Goal: Find specific page/section: Find specific page/section

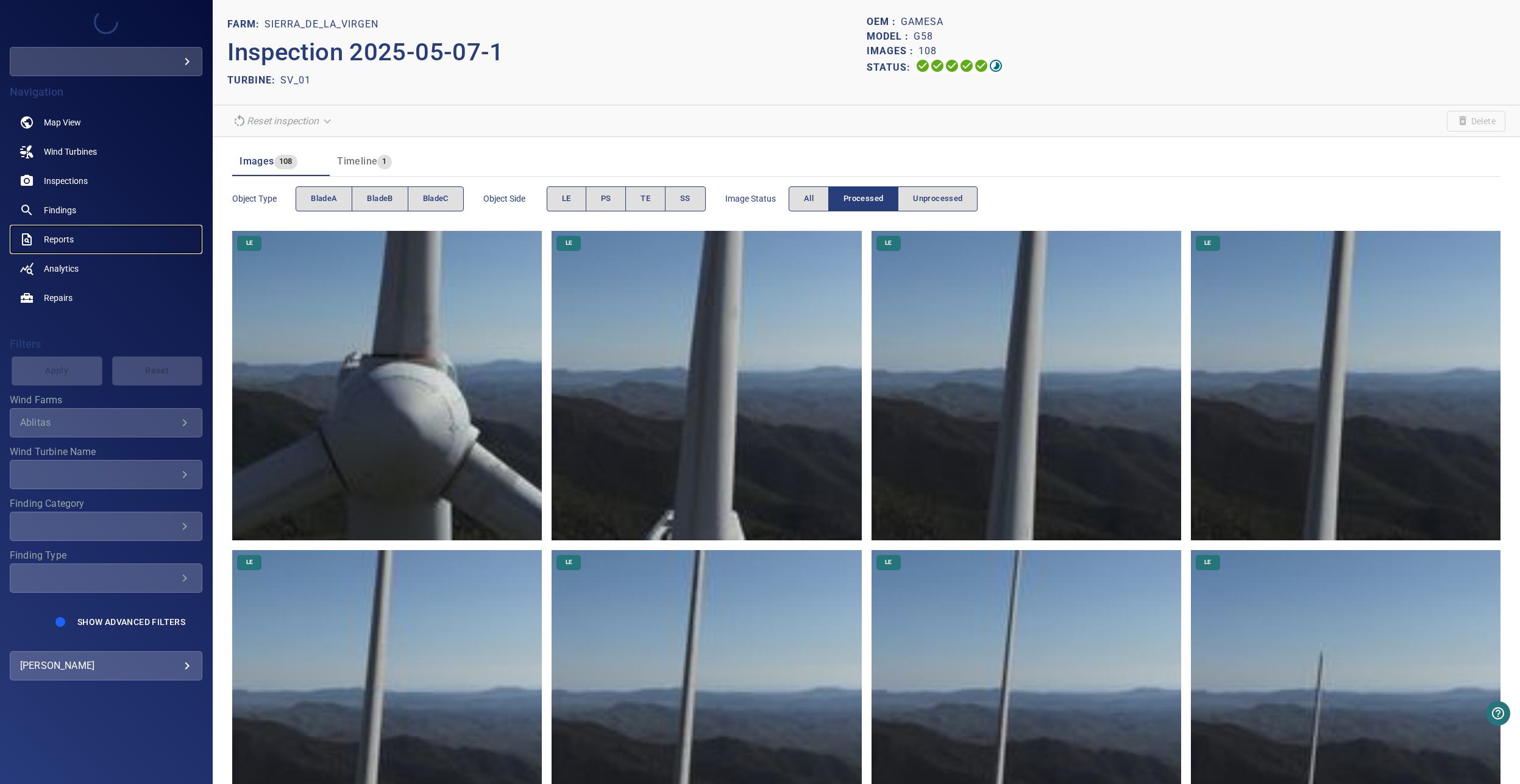
click at [54, 237] on span "Reports" at bounding box center [58, 240] width 30 height 13
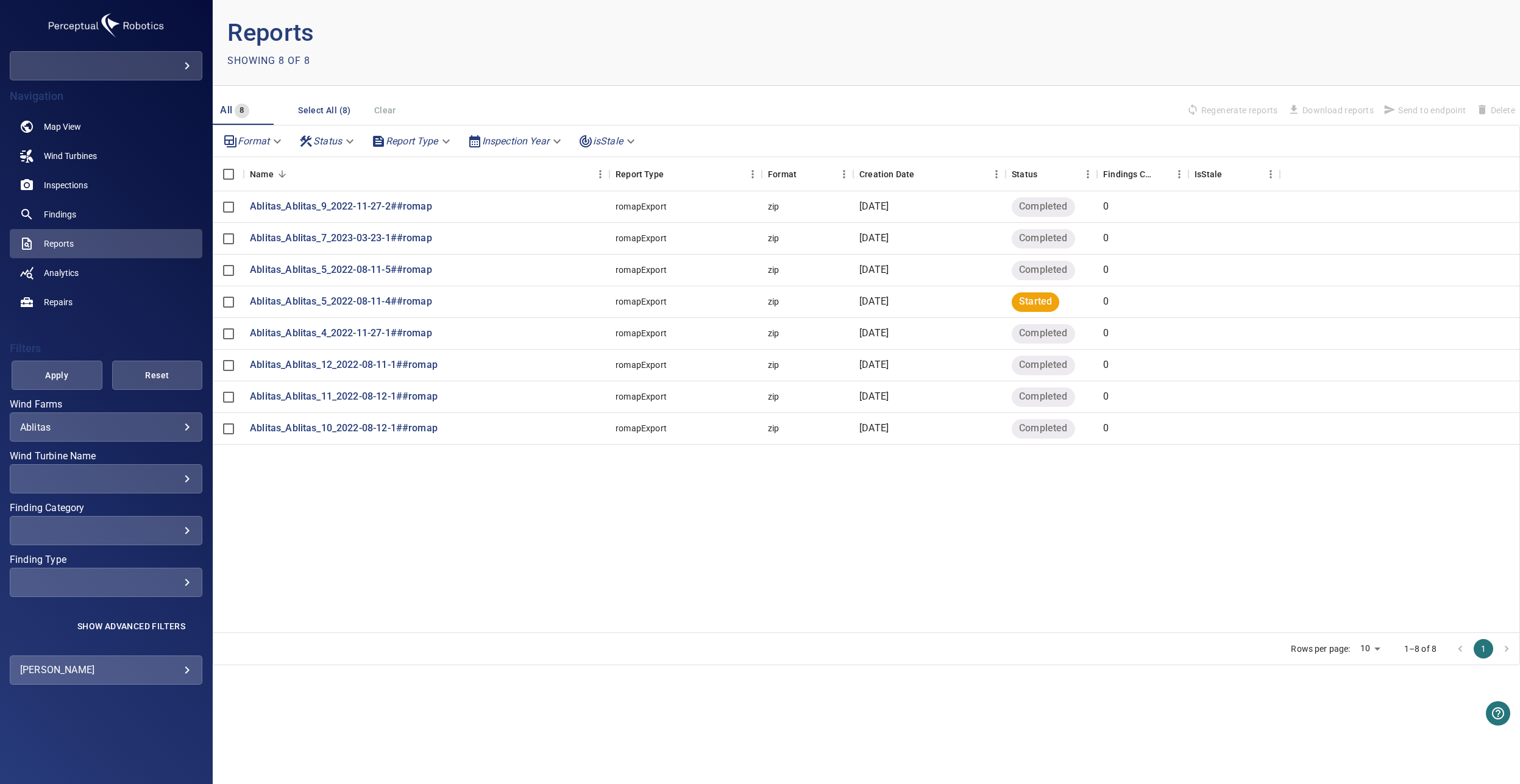
click at [191, 427] on body "**********" at bounding box center [760, 392] width 1520 height 784
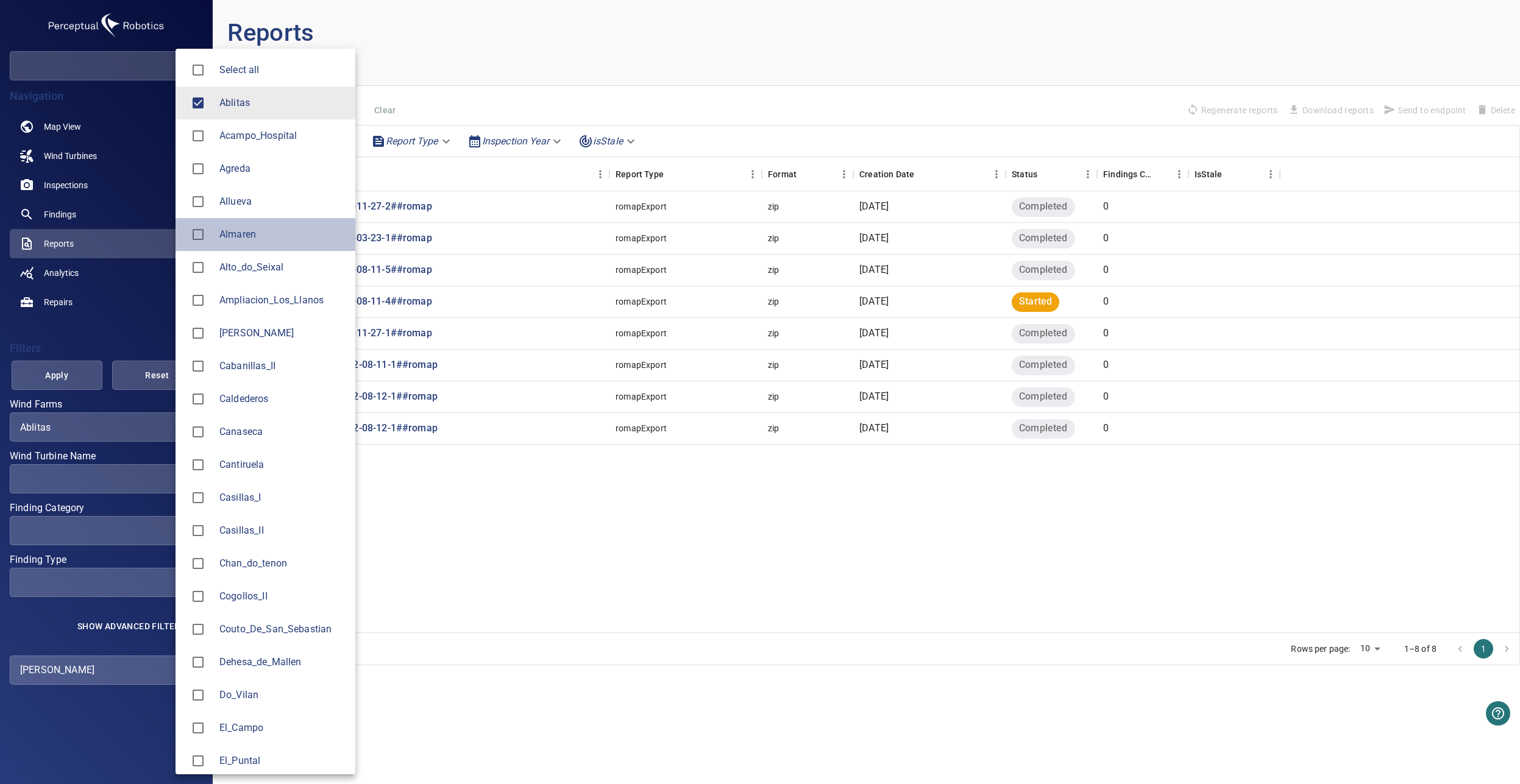
click at [232, 235] on span "Almaren" at bounding box center [282, 234] width 126 height 14
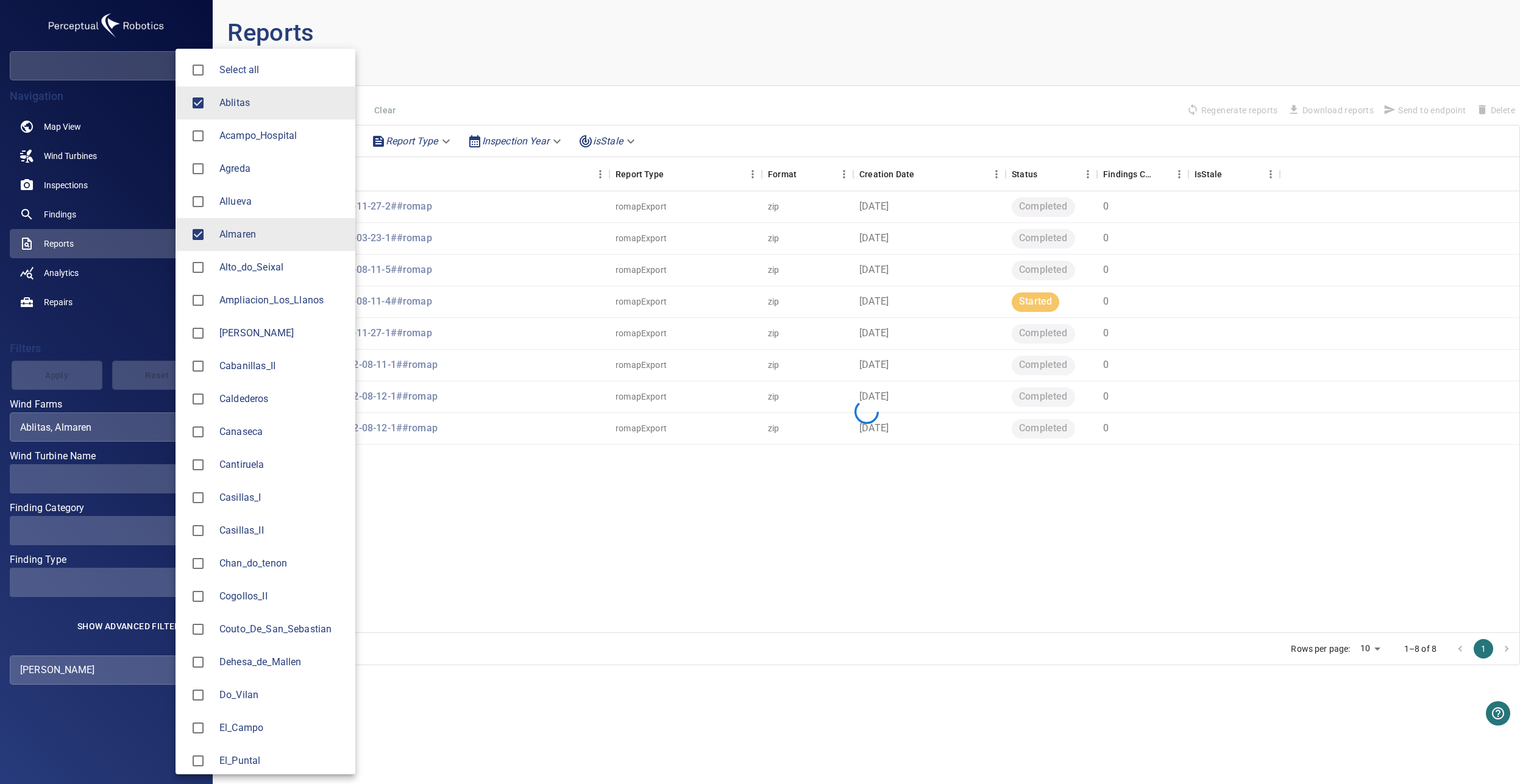
click at [243, 275] on li "Alto_do_Seixal" at bounding box center [265, 268] width 180 height 33
click at [240, 290] on li "Ampliacion_Los_Llanos" at bounding box center [265, 300] width 180 height 33
click at [245, 465] on span "Cantiruela" at bounding box center [282, 464] width 126 height 14
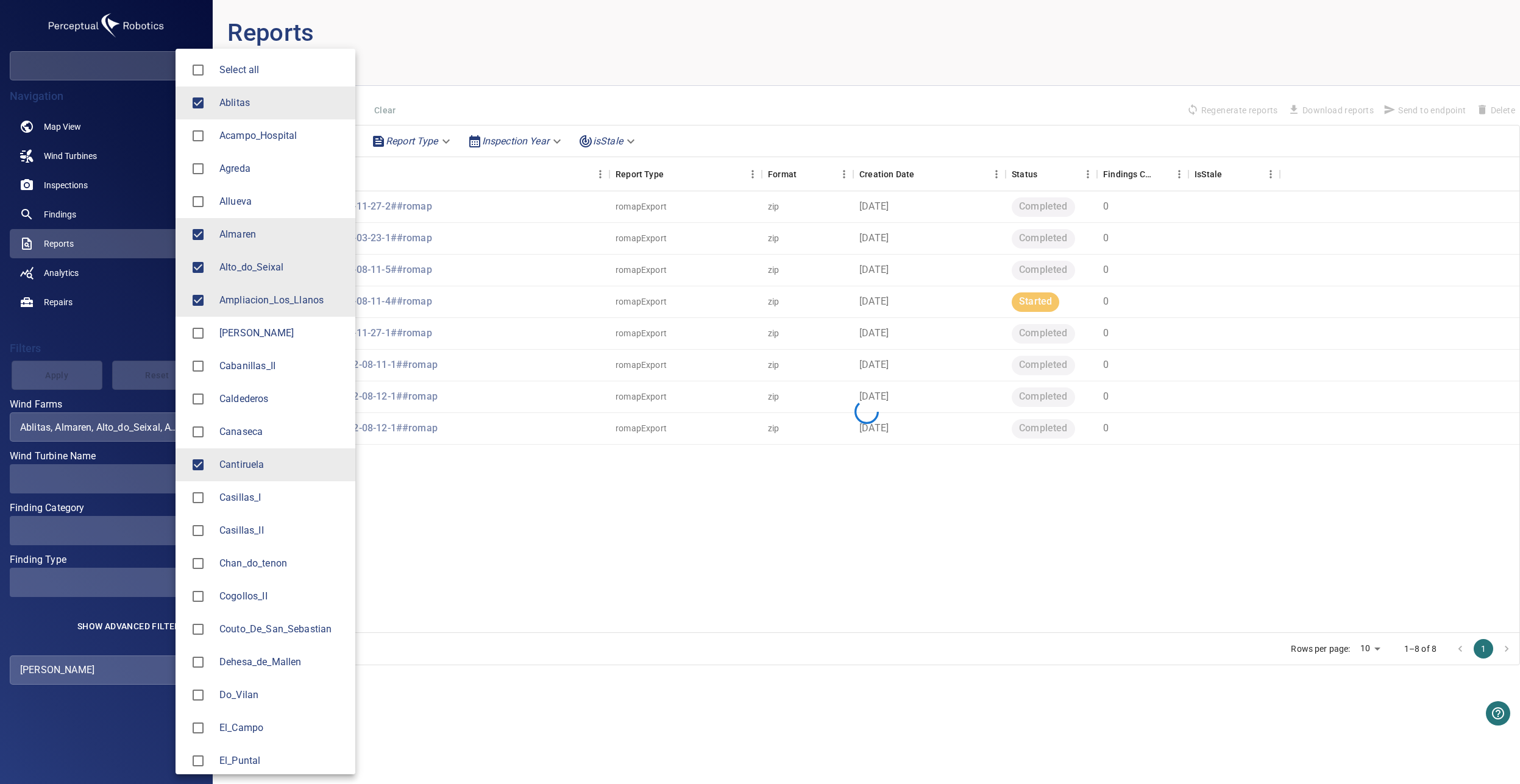
click at [259, 533] on span "Casillas_II" at bounding box center [282, 531] width 126 height 14
click at [266, 601] on span "Cogollos_II" at bounding box center [282, 597] width 126 height 14
click at [285, 673] on li "Dehesa_de_Mallen" at bounding box center [265, 662] width 180 height 33
click at [290, 726] on span "El_Campo" at bounding box center [282, 729] width 126 height 14
type input "**********"
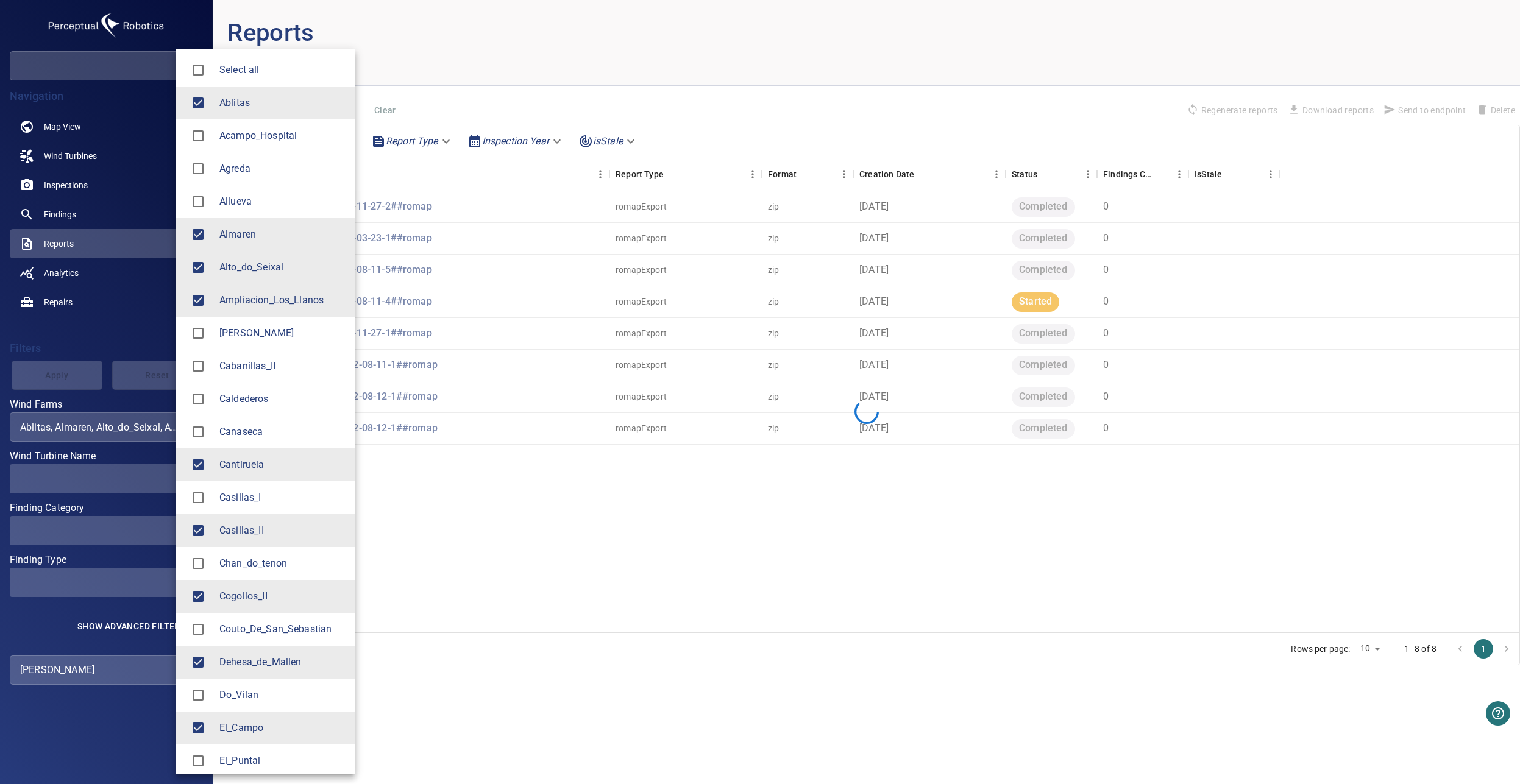
click at [496, 682] on div at bounding box center [760, 392] width 1520 height 784
